Goal: Task Accomplishment & Management: Manage account settings

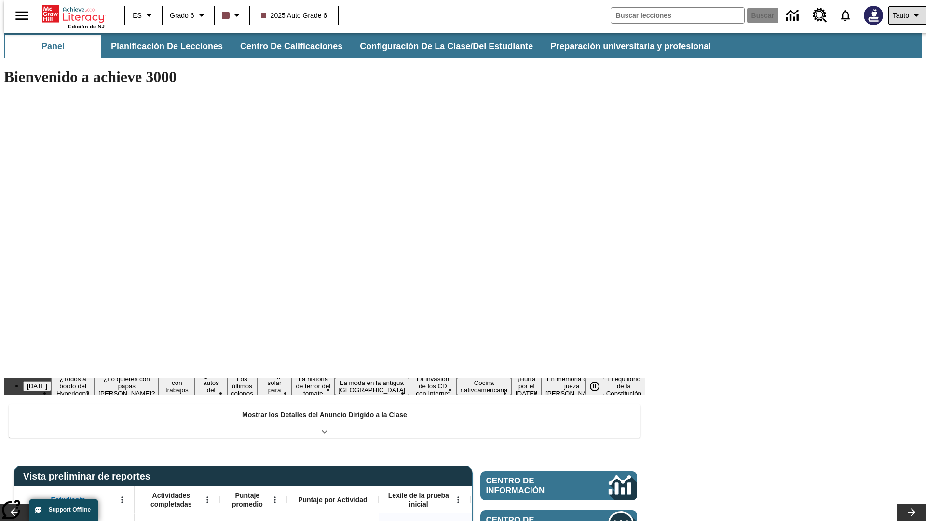
click at [902, 15] on span "Tauto" at bounding box center [900, 16] width 16 height 10
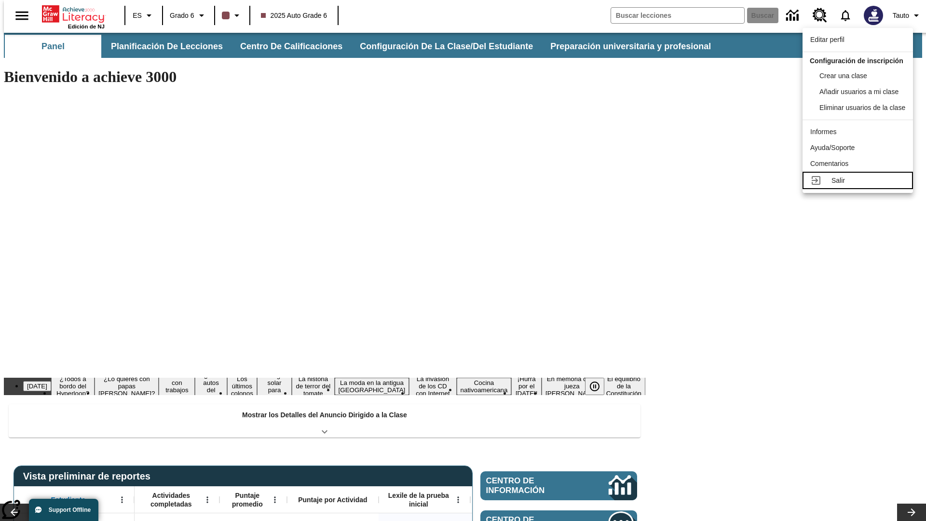
click at [860, 186] on div "Salir" at bounding box center [868, 180] width 74 height 10
